Goal: Task Accomplishment & Management: Complete application form

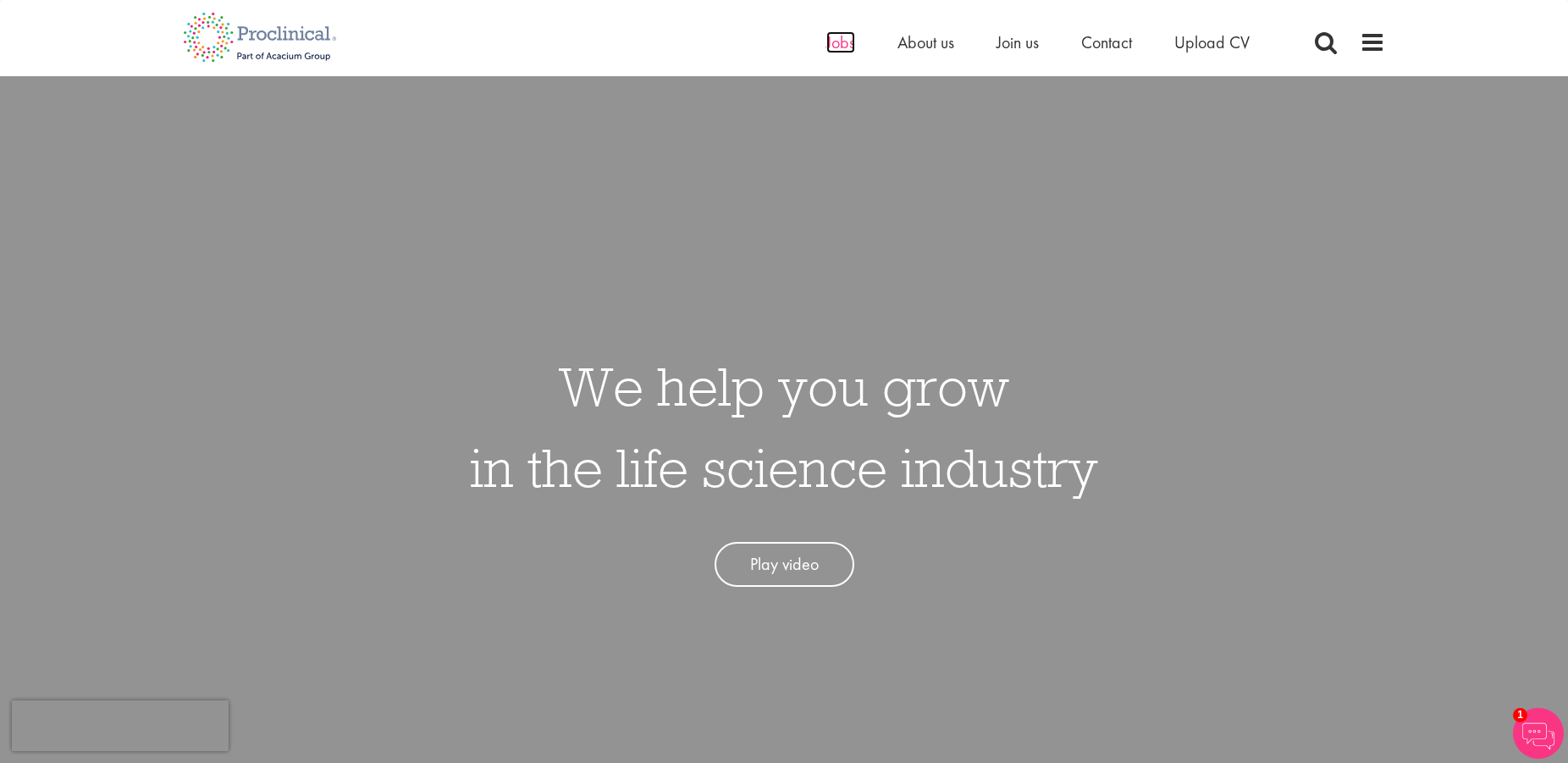
click at [837, 49] on span "Jobs" at bounding box center [840, 42] width 28 height 22
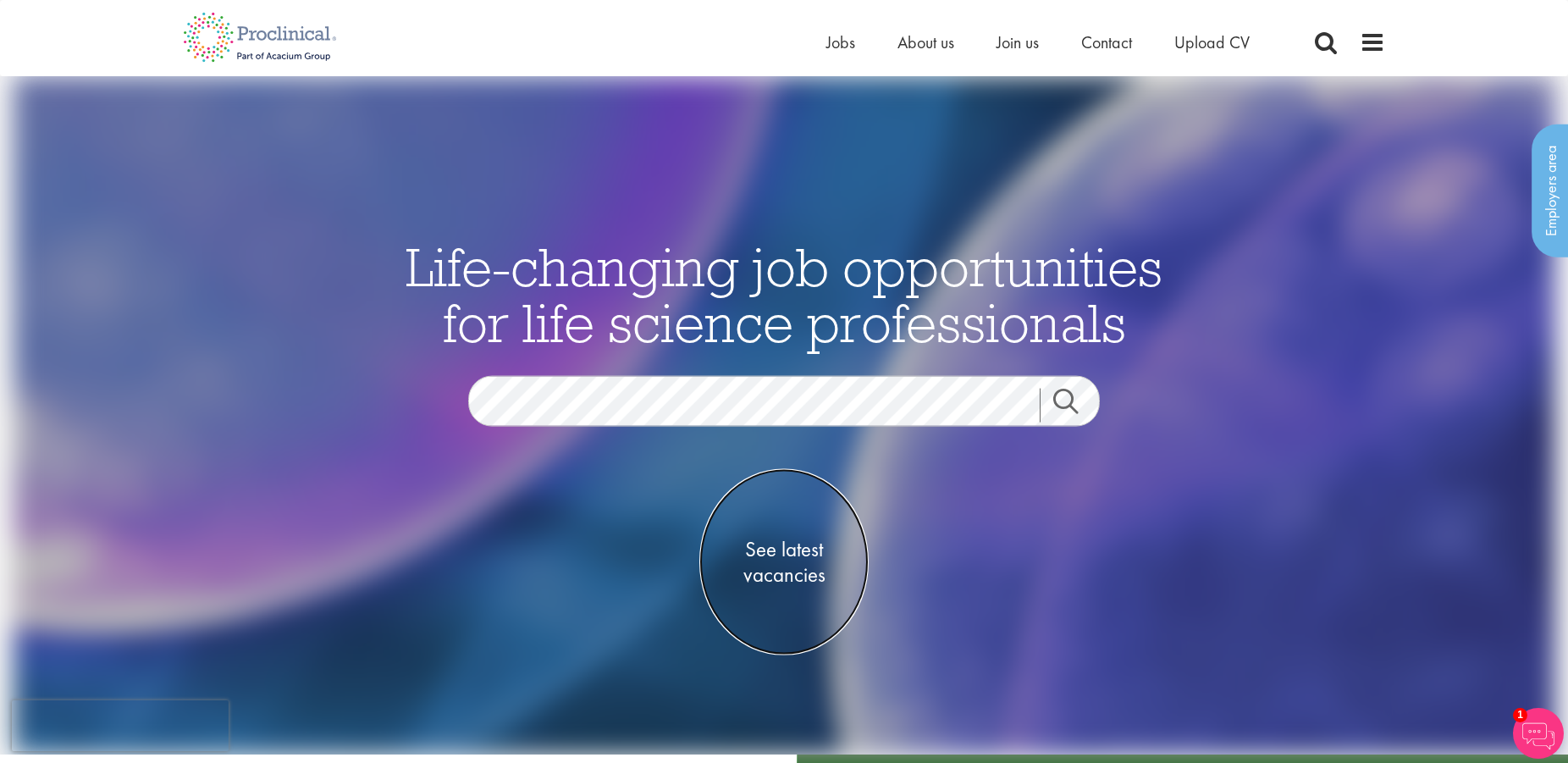
click at [764, 550] on span "See latest vacancies" at bounding box center [784, 561] width 169 height 51
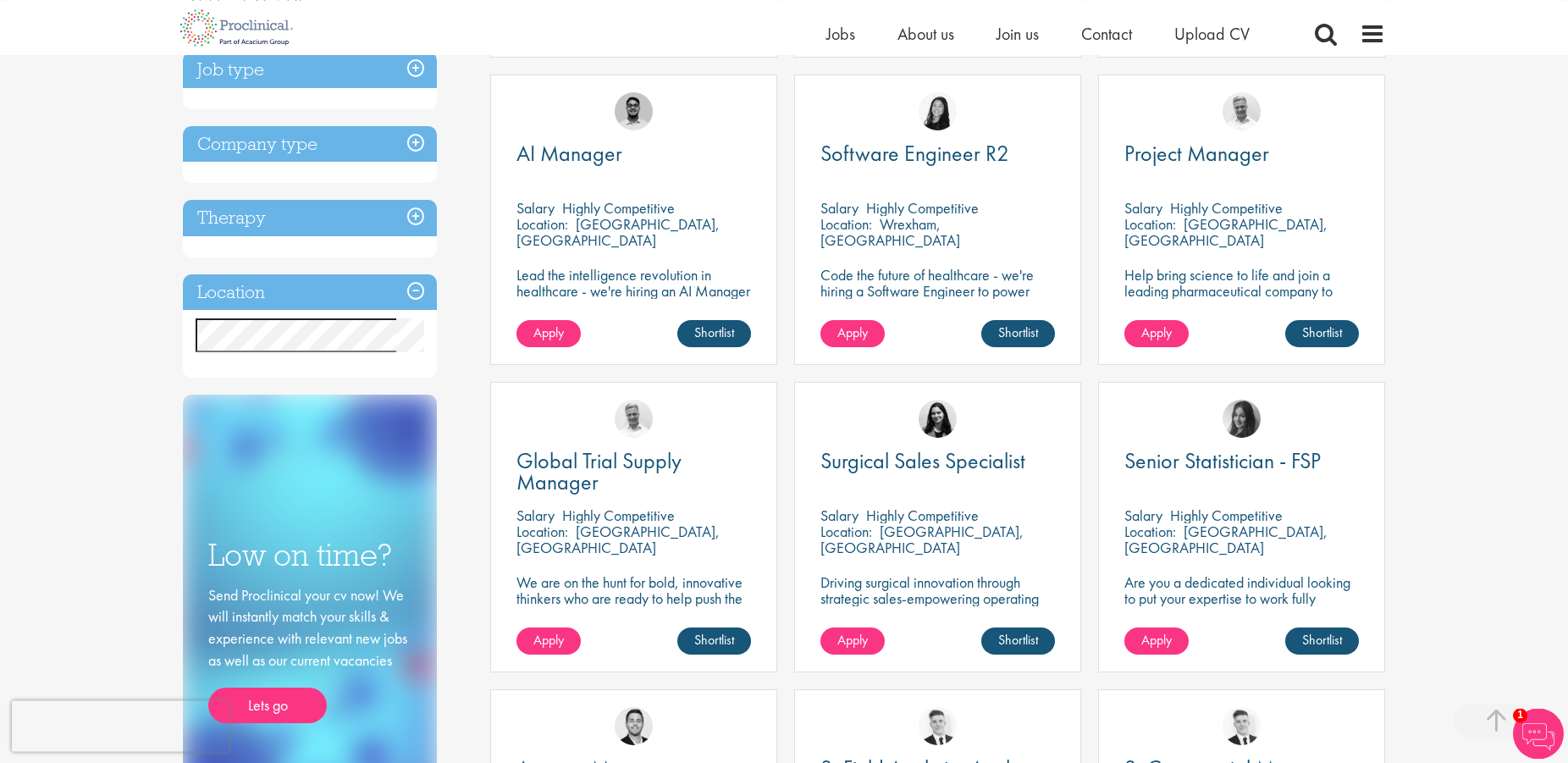
scroll to position [647, 0]
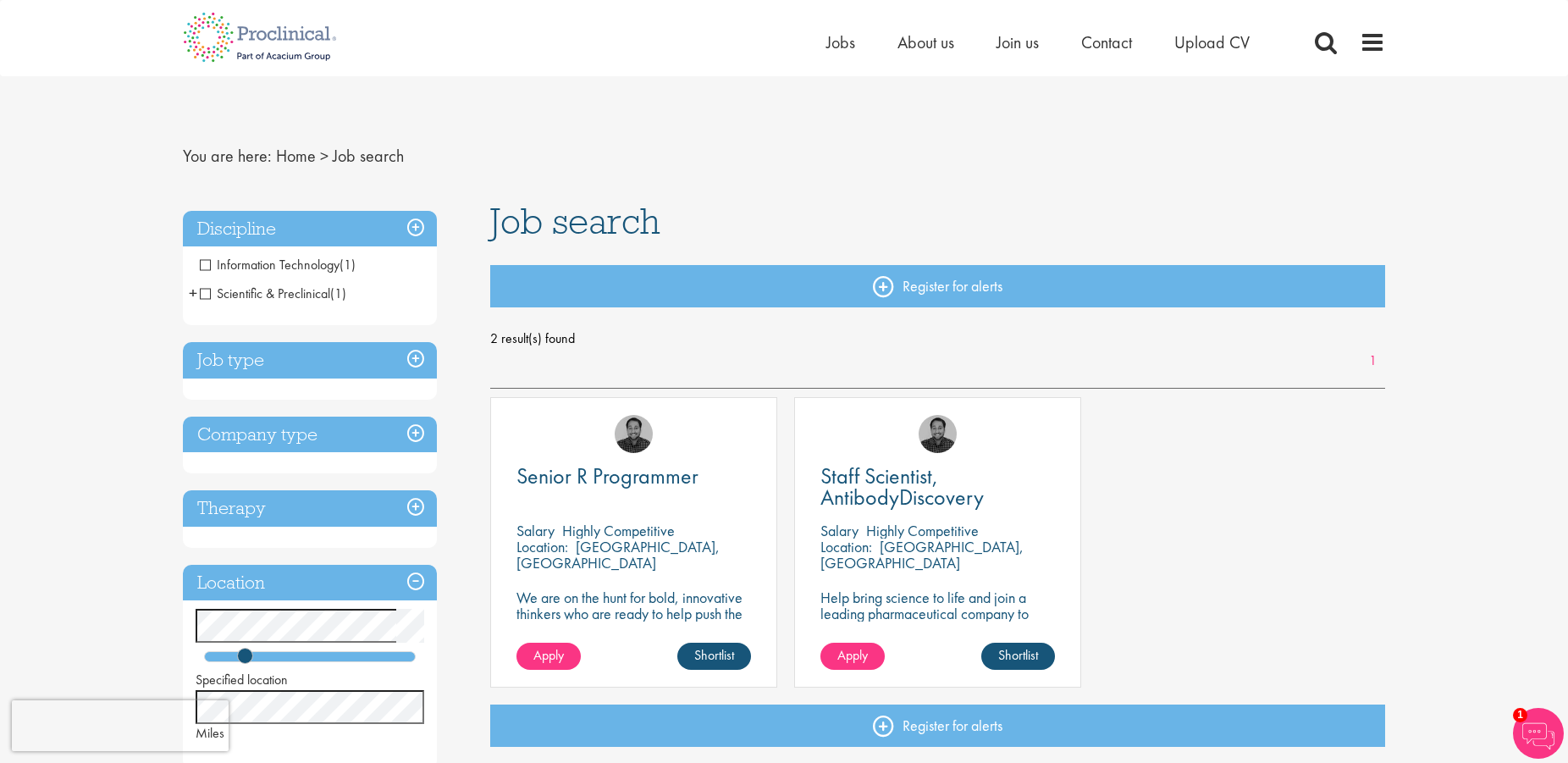
click at [1350, 478] on div "Senior R Programmer Salary Highly Competitive Location: Wilmington, USA We are …" at bounding box center [938, 551] width 912 height 308
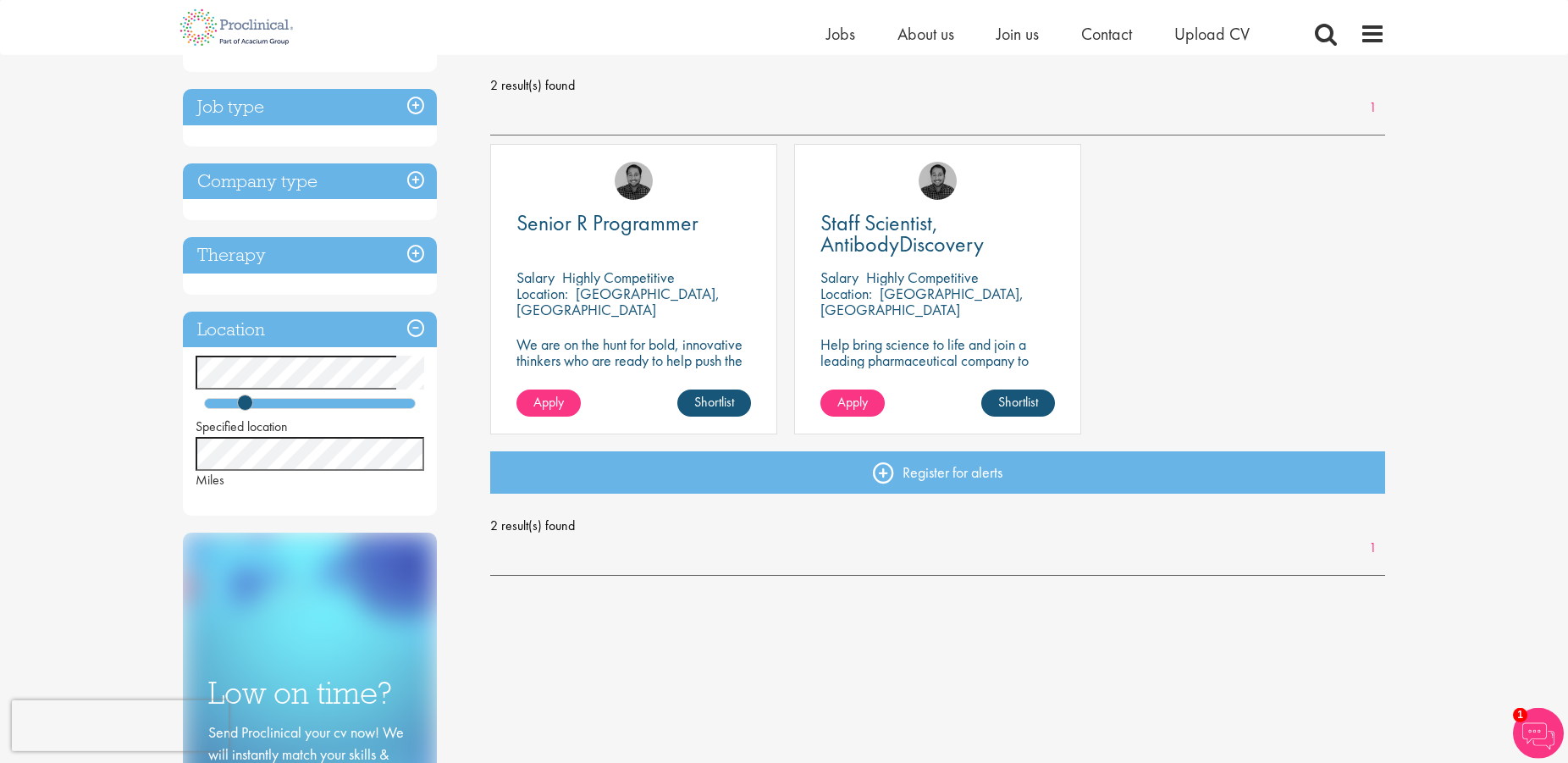
scroll to position [259, 0]
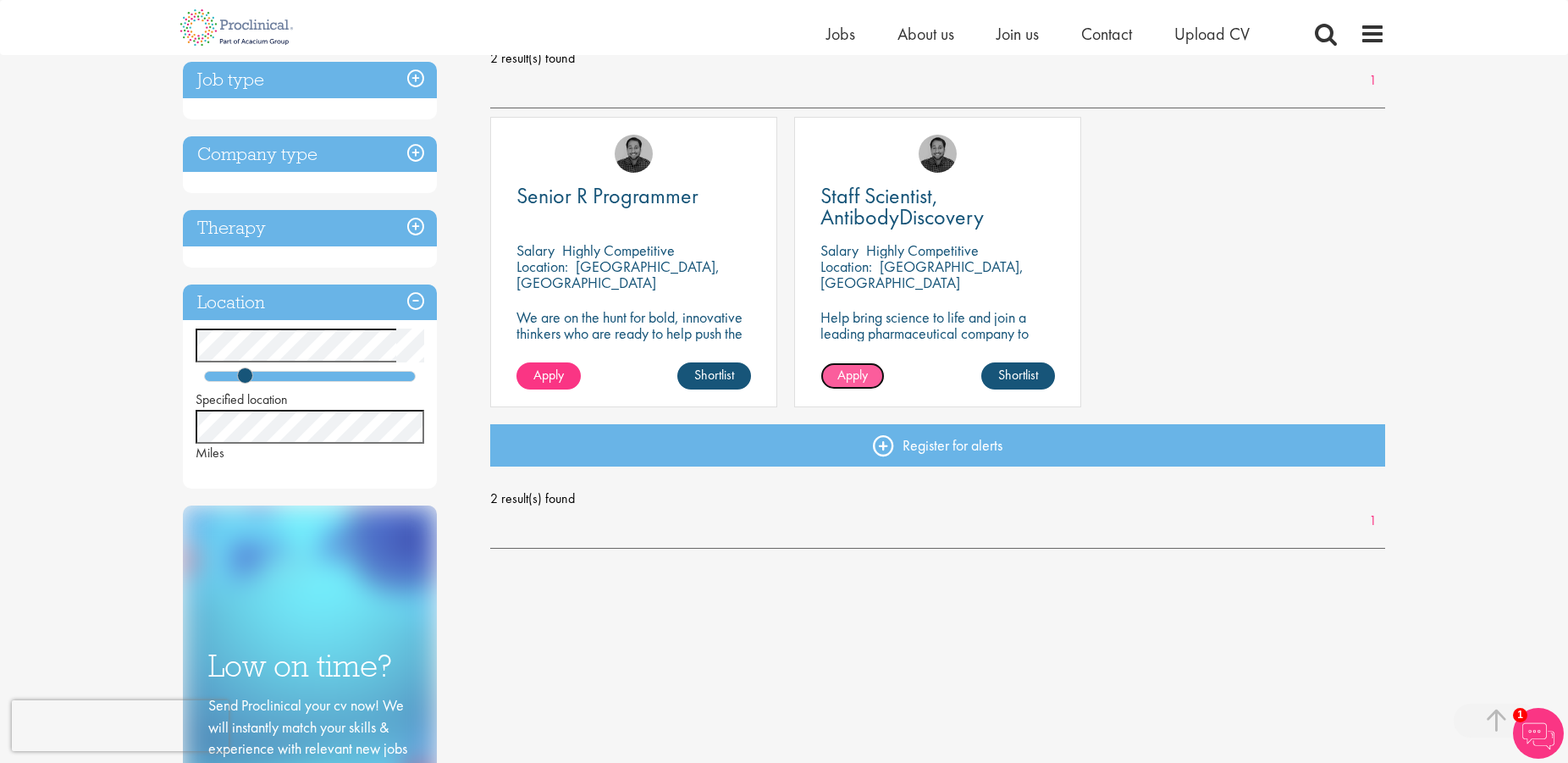
click at [852, 376] on span "Apply" at bounding box center [852, 374] width 30 height 18
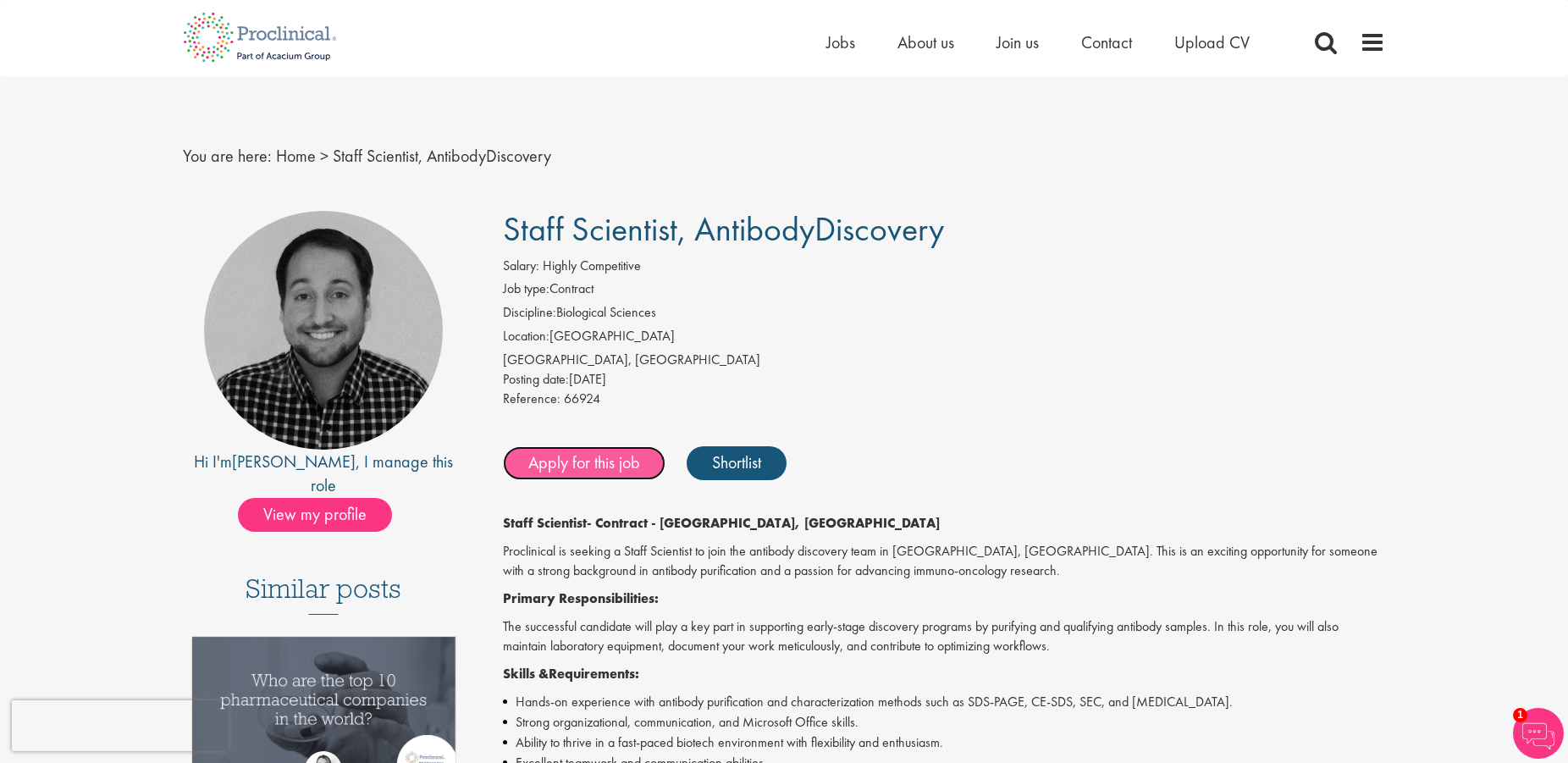
click at [622, 468] on link "Apply for this job" at bounding box center [584, 463] width 163 height 34
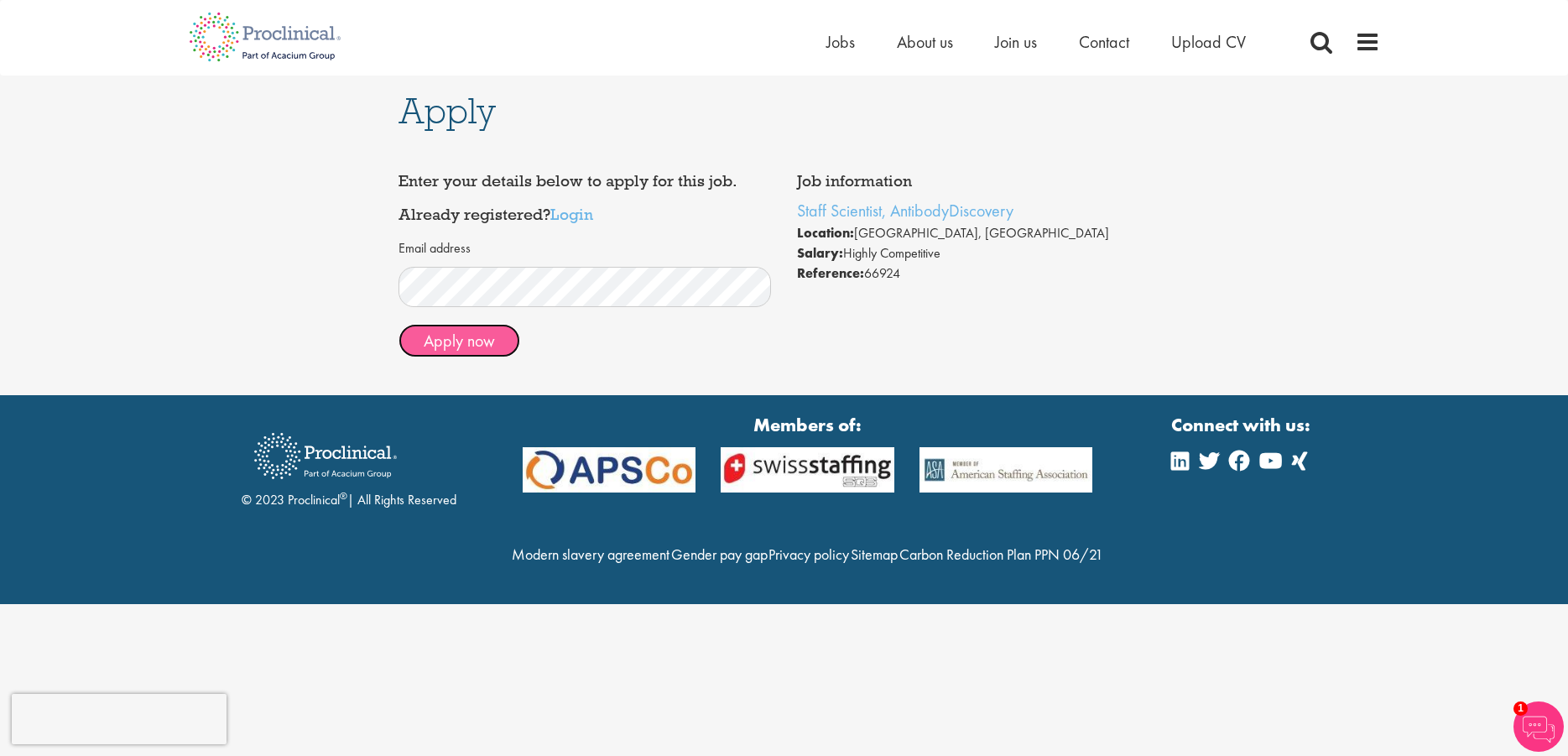
click at [478, 343] on button "Apply now" at bounding box center [459, 341] width 122 height 33
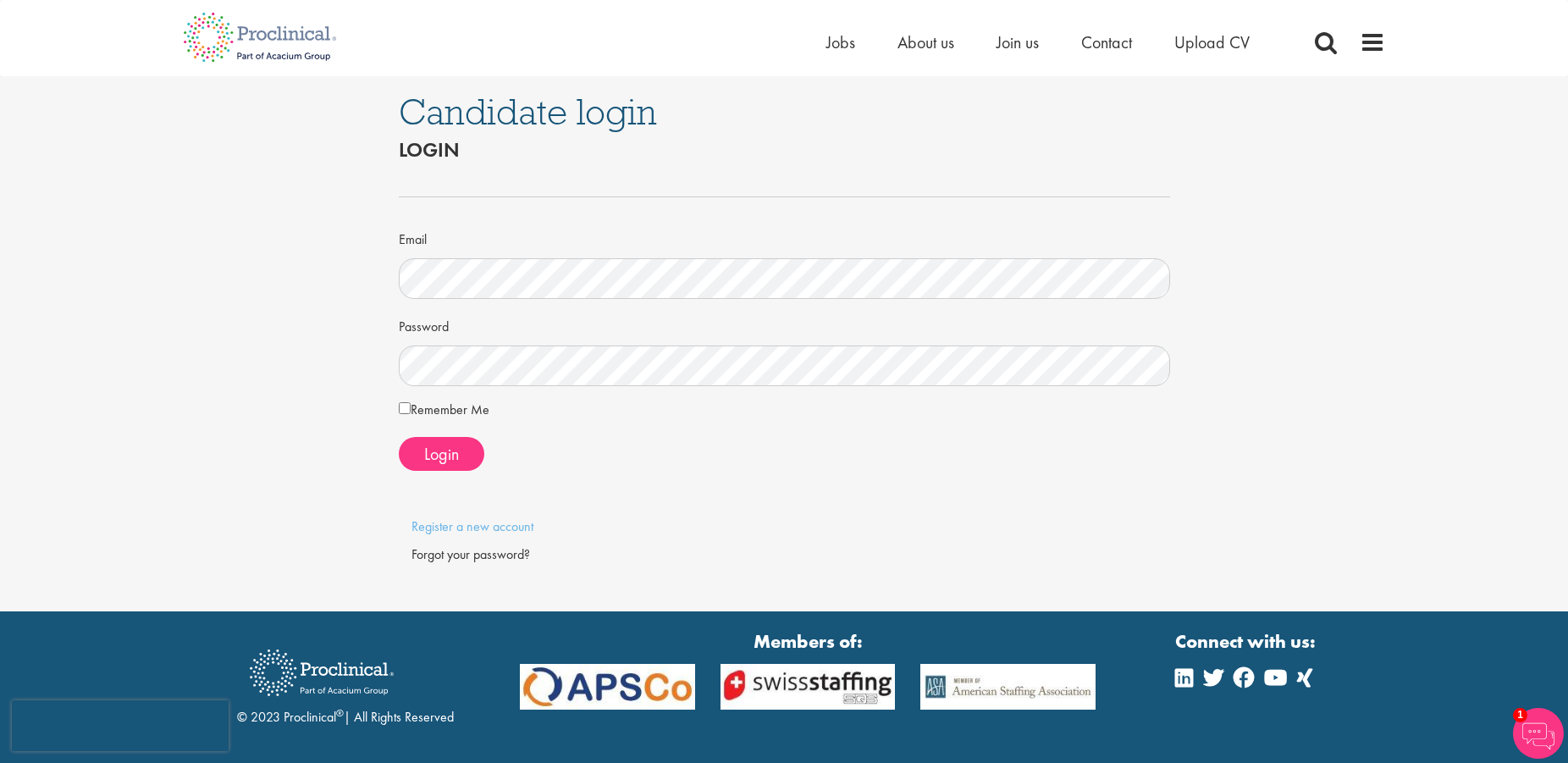
click at [257, 350] on div "Candidate login Login Email Password Remember Me" at bounding box center [784, 344] width 1593 height 535
click at [414, 406] on label "Remember Me" at bounding box center [444, 409] width 91 height 21
click at [444, 448] on span "Login" at bounding box center [441, 454] width 35 height 22
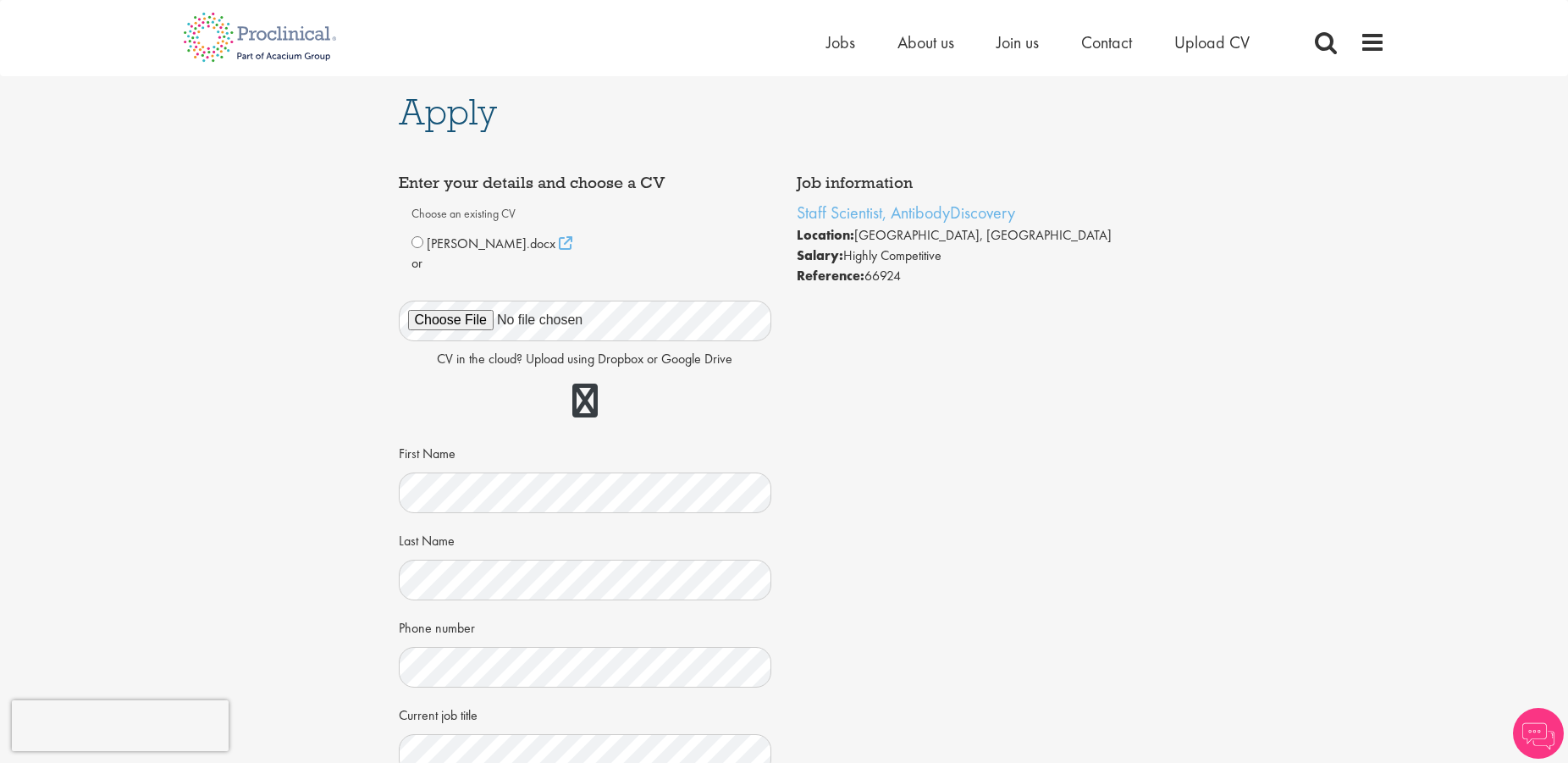
click at [303, 448] on div "Apply Job information Staff Scientist, AntibodyDiscovery Location: Wilmington, …" at bounding box center [784, 514] width 1593 height 876
click at [558, 242] on icon at bounding box center [564, 243] width 13 height 13
click at [327, 431] on div "Apply Job information Staff Scientist, AntibodyDiscovery Location: Wilmington, …" at bounding box center [784, 514] width 1593 height 876
click at [221, 409] on div "Apply Job information Staff Scientist, AntibodyDiscovery Location: Wilmington, …" at bounding box center [784, 514] width 1593 height 876
